Goal: Information Seeking & Learning: Get advice/opinions

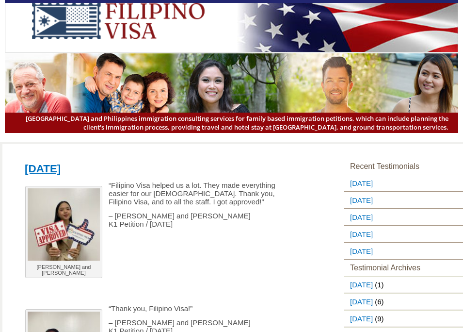
click at [247, 222] on p "– [PERSON_NAME] and [PERSON_NAME] K1 Petition / [DATE]" at bounding box center [158, 219] width 278 height 16
click at [98, 39] on img at bounding box center [118, 21] width 209 height 36
click at [244, 226] on p "– [PERSON_NAME] and [PERSON_NAME] K1 Petition / [DATE]" at bounding box center [158, 219] width 278 height 16
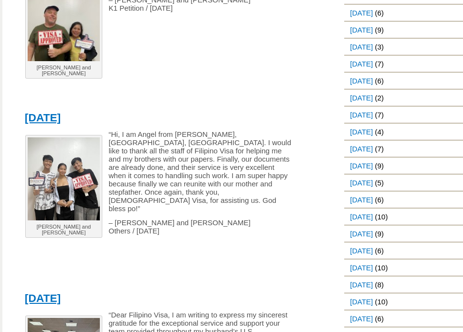
scroll to position [339, 0]
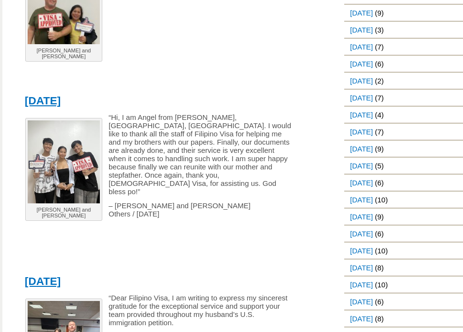
drag, startPoint x: 214, startPoint y: 198, endPoint x: 121, endPoint y: 199, distance: 93.6
click at [121, 201] on p "– [PERSON_NAME] and [PERSON_NAME] Others / [DATE]" at bounding box center [158, 209] width 278 height 16
click at [159, 201] on span "– [PERSON_NAME] and [PERSON_NAME] Others / [DATE]" at bounding box center [180, 209] width 142 height 16
click at [164, 237] on div "[PERSON_NAME] and [PERSON_NAME] “Hi, I am Angel from [GEOGRAPHIC_DATA], [GEOGRA…" at bounding box center [165, 186] width 293 height 147
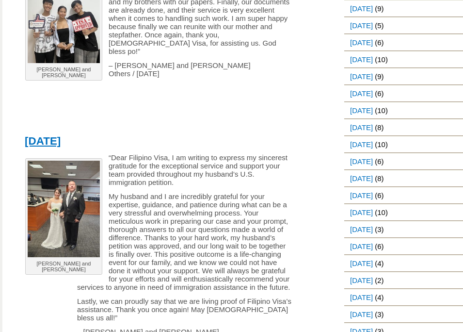
scroll to position [533, 0]
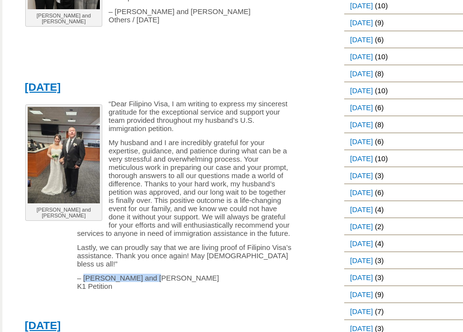
drag, startPoint x: 82, startPoint y: 259, endPoint x: 163, endPoint y: 261, distance: 80.5
click at [163, 274] on p "– [PERSON_NAME] and [PERSON_NAME] K1 Petition" at bounding box center [158, 282] width 278 height 16
drag, startPoint x: 163, startPoint y: 261, endPoint x: 85, endPoint y: 262, distance: 78.1
click at [85, 274] on p "– [PERSON_NAME] and [PERSON_NAME] K1 Petition" at bounding box center [158, 282] width 278 height 16
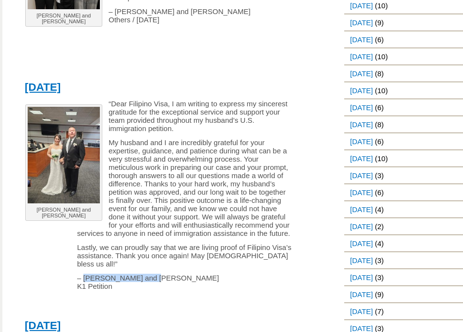
click at [142, 274] on span "– [PERSON_NAME] and [PERSON_NAME] K1 Petition" at bounding box center [148, 282] width 142 height 16
click at [140, 213] on p "My husband and I are incredibly grateful for your expertise, guidance, and pati…" at bounding box center [158, 187] width 278 height 99
click at [208, 114] on p "“Dear Filipino Visa, I am writing to express my sincerest gratitude for the exc…" at bounding box center [158, 115] width 278 height 33
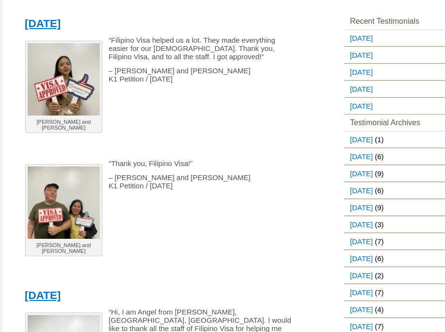
scroll to position [0, 0]
